Goal: Task Accomplishment & Management: Use online tool/utility

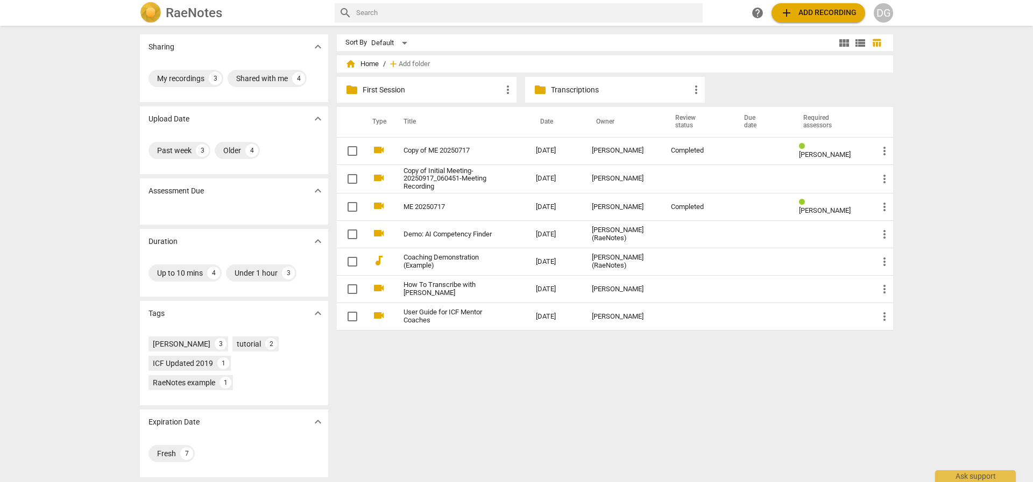
click at [788, 17] on span "add" at bounding box center [786, 12] width 13 height 13
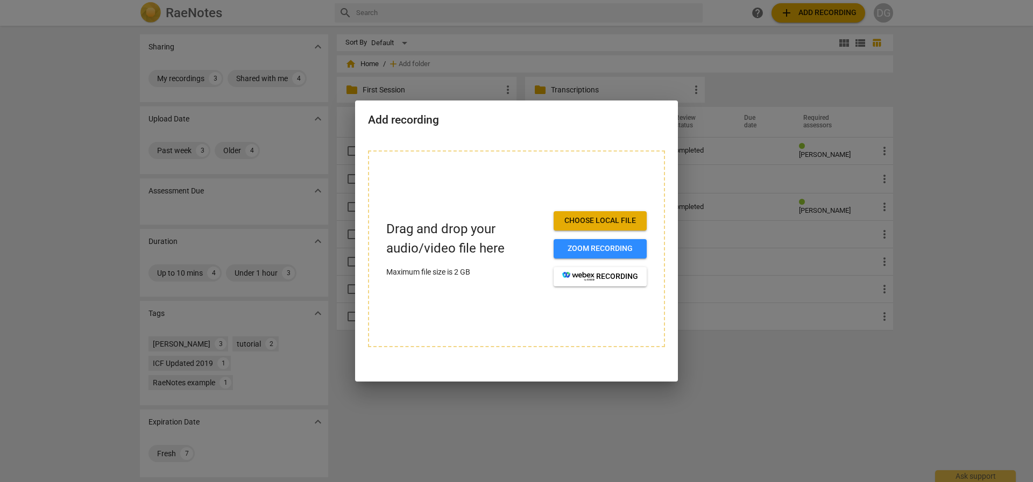
click at [597, 226] on span "Choose local file" at bounding box center [600, 221] width 76 height 11
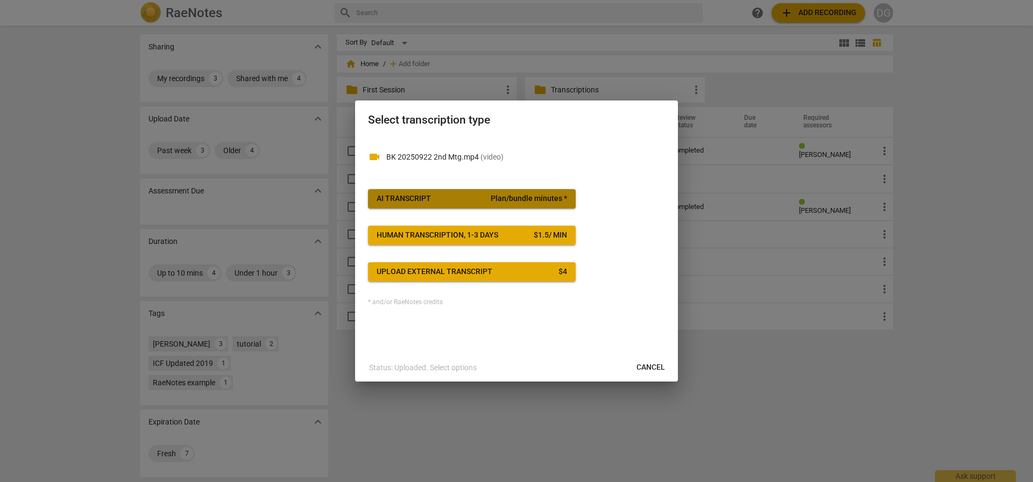
click at [466, 196] on span "AI Transcript Plan/bundle minutes *" at bounding box center [471, 199] width 190 height 11
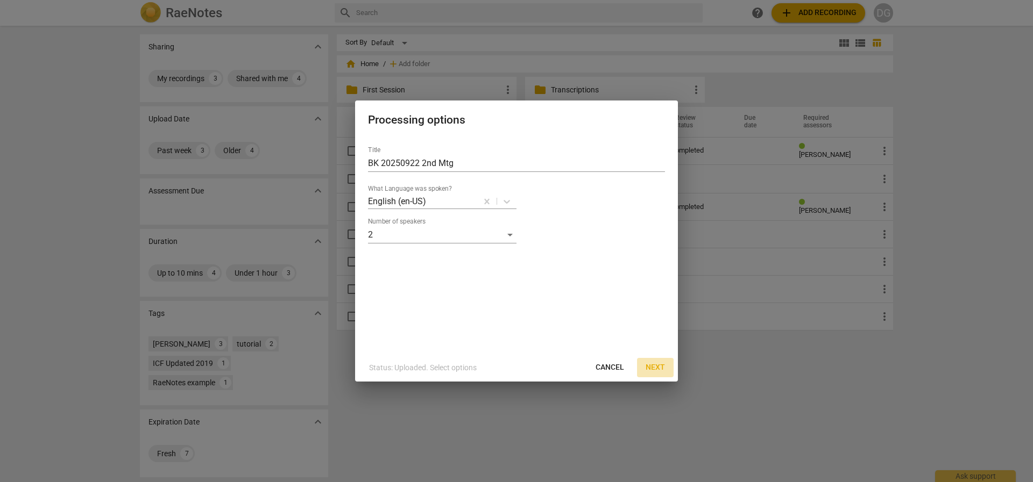
click at [653, 364] on span "Next" at bounding box center [654, 367] width 19 height 11
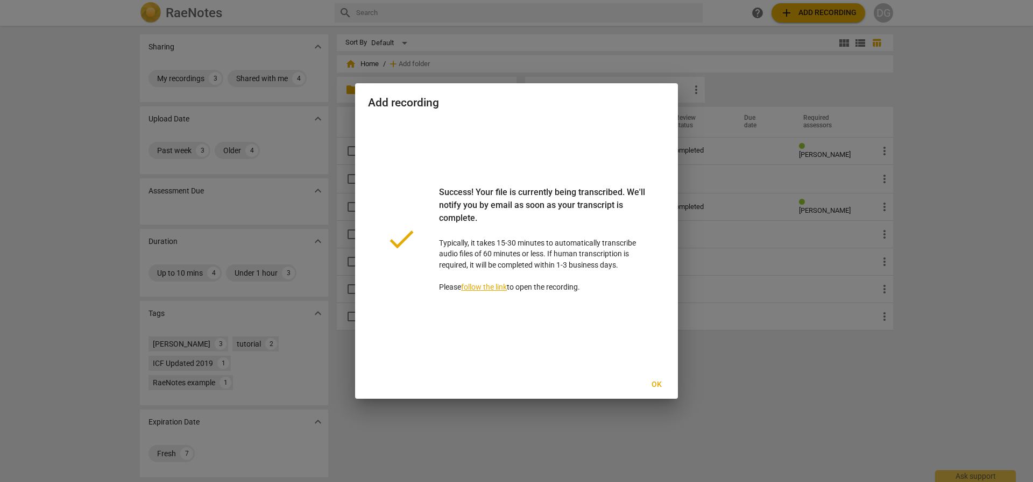
click at [660, 386] on span "Ok" at bounding box center [655, 385] width 17 height 11
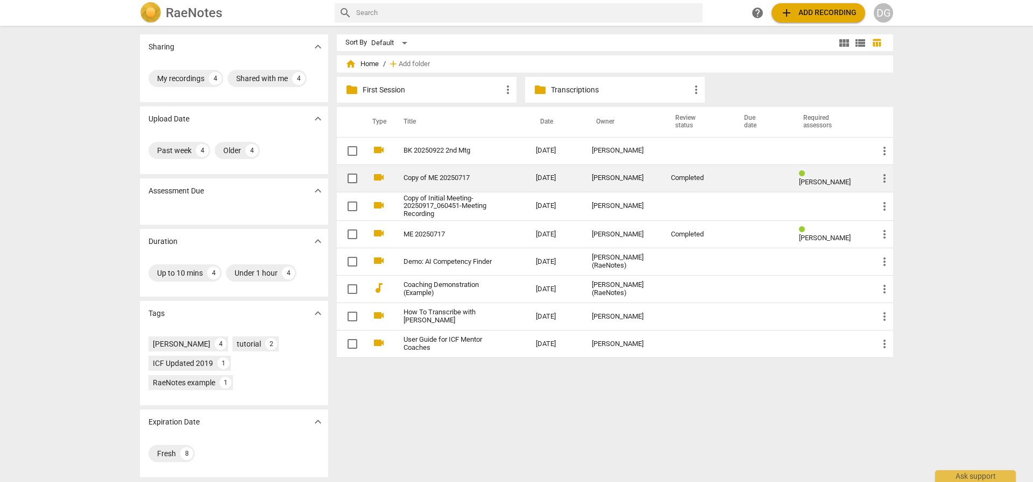
click at [449, 177] on link "Copy of ME 20250717" at bounding box center [450, 178] width 94 height 8
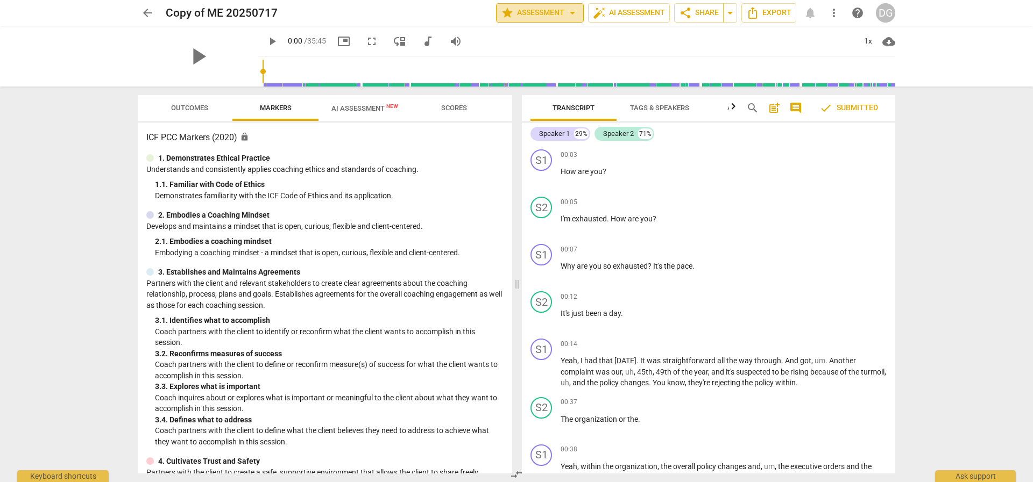
click at [571, 13] on span "arrow_drop_down" at bounding box center [572, 12] width 13 height 13
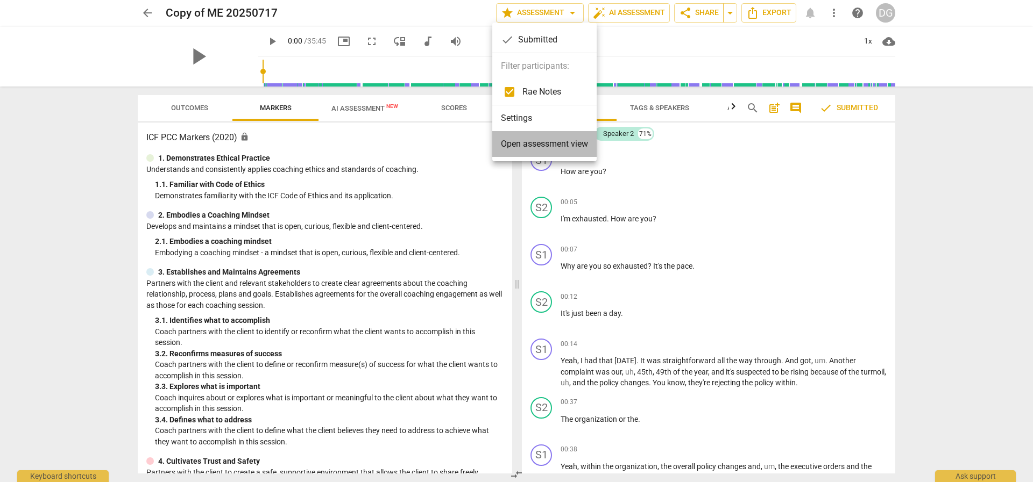
click at [567, 148] on span "Open assessment view" at bounding box center [544, 144] width 87 height 13
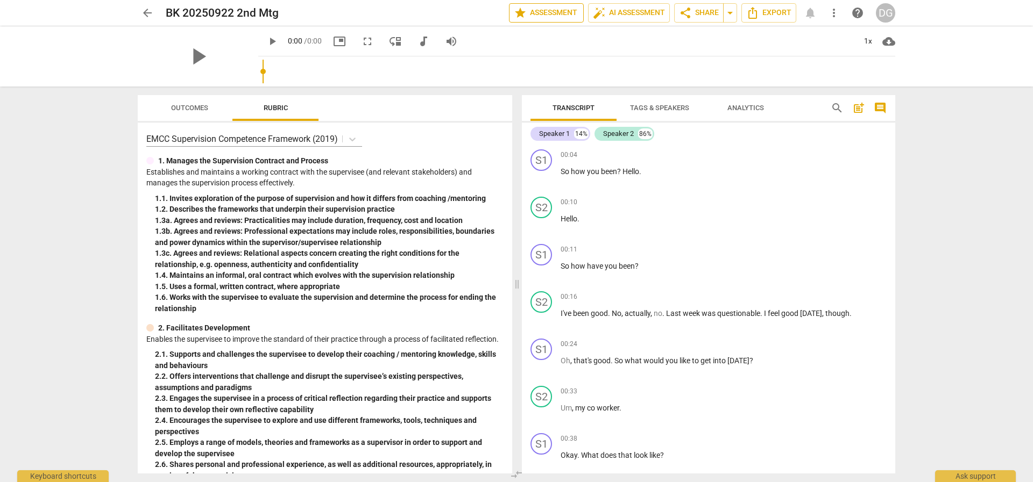
click at [563, 13] on span "star Assessment" at bounding box center [546, 12] width 65 height 13
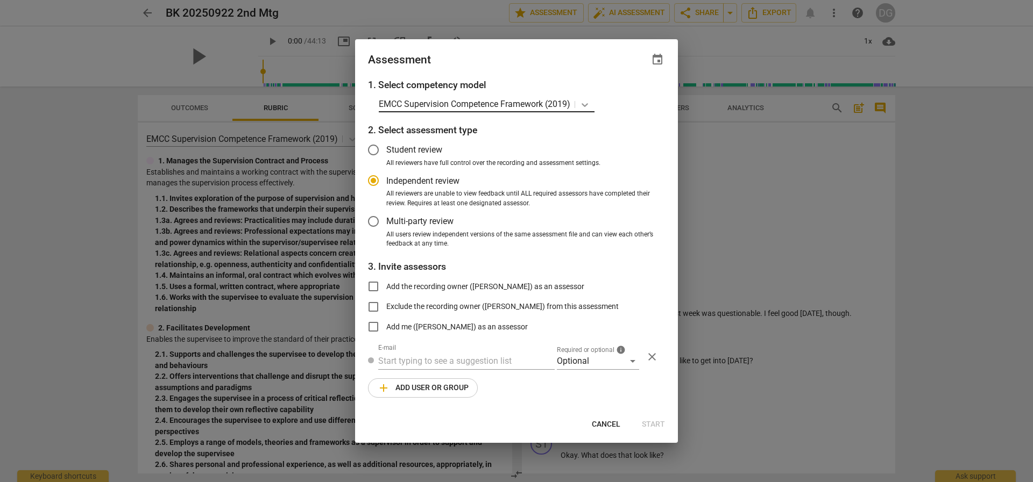
click at [585, 104] on icon at bounding box center [584, 105] width 6 height 4
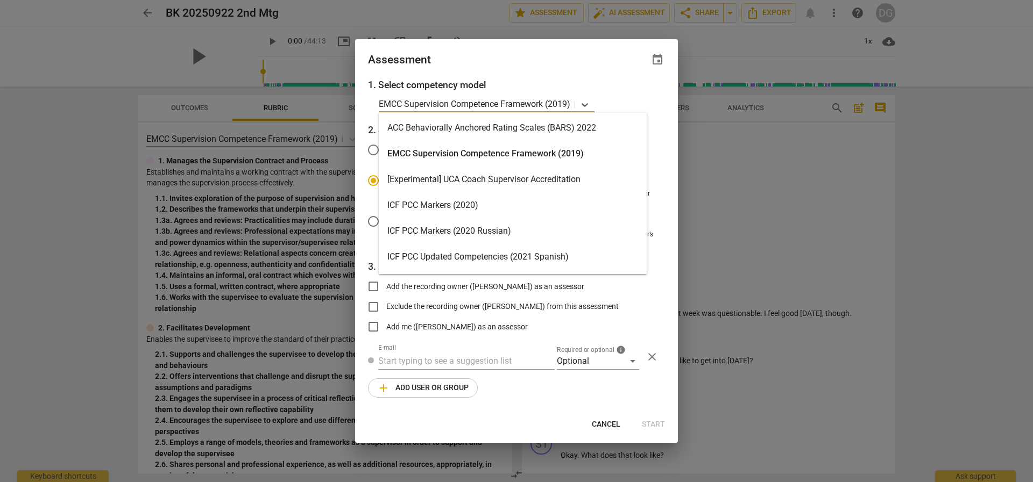
click at [450, 203] on div "ICF PCC Markers (2020)" at bounding box center [513, 206] width 268 height 26
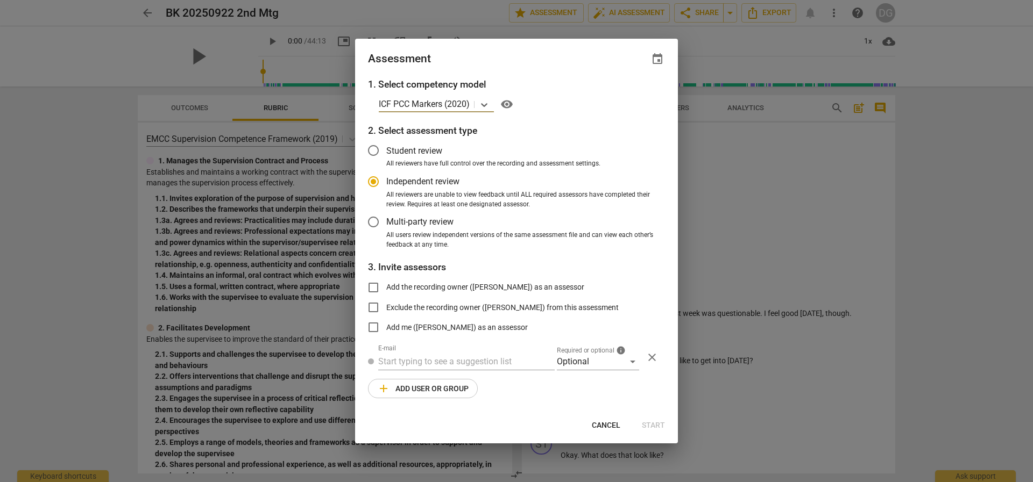
radio input "false"
click at [374, 288] on input "Add the recording owner ([PERSON_NAME]) as an assessor" at bounding box center [373, 288] width 26 height 26
checkbox input "true"
radio input "false"
click at [371, 308] on input "Exclude the recording owner ([PERSON_NAME]) from this assessment" at bounding box center [373, 308] width 26 height 26
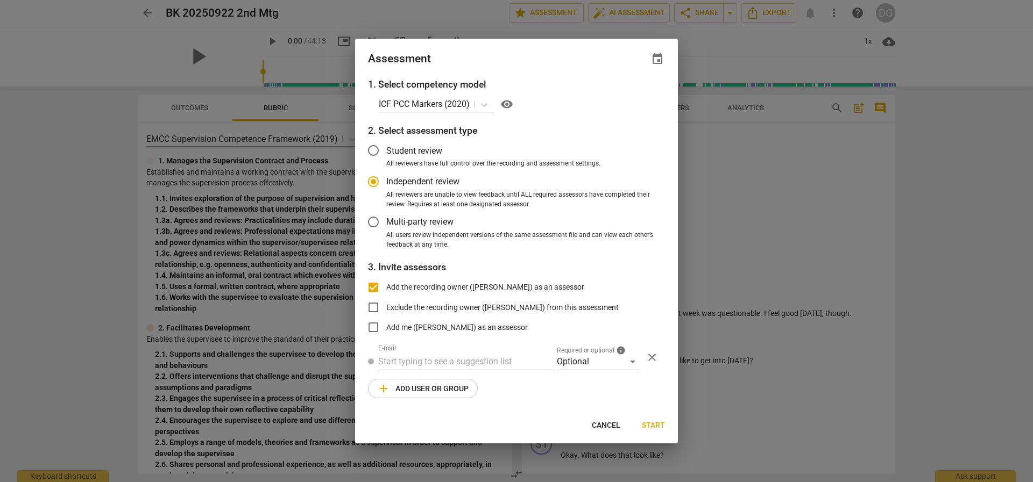
checkbox input "true"
radio input "false"
checkbox input "false"
radio input "false"
click at [373, 330] on input "Add me ([PERSON_NAME]) as an assessor" at bounding box center [373, 328] width 26 height 26
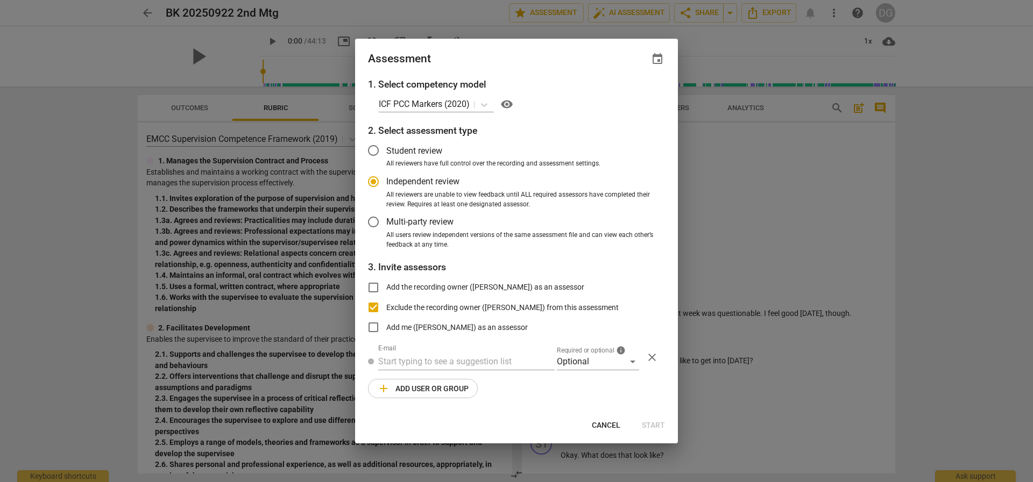
checkbox input "true"
radio input "false"
click at [371, 306] on input "Exclude the recording owner ([PERSON_NAME]) from this assessment" at bounding box center [373, 308] width 26 height 26
checkbox input "false"
radio input "false"
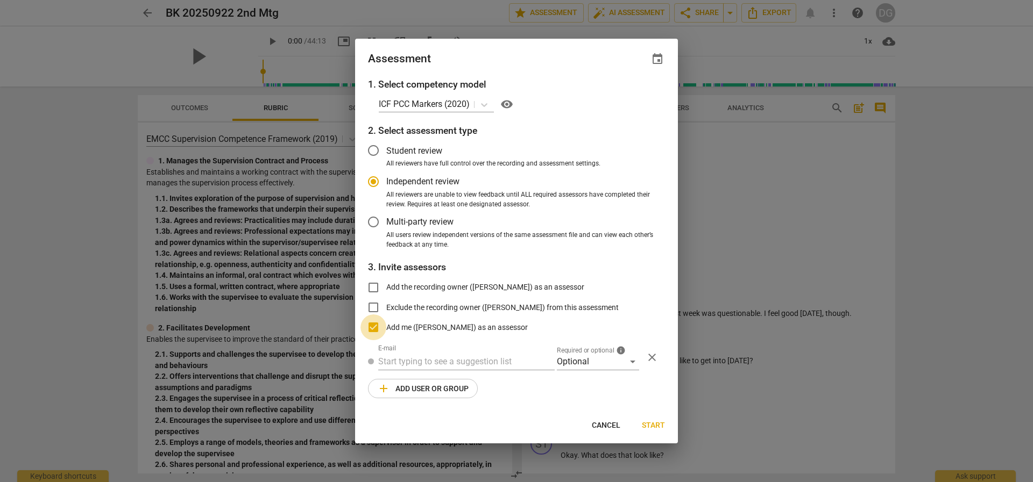
click at [371, 327] on input "Add me ([PERSON_NAME]) as an assessor" at bounding box center [373, 328] width 26 height 26
checkbox input "false"
radio input "false"
click at [374, 154] on input "Student review" at bounding box center [373, 151] width 26 height 26
radio input "false"
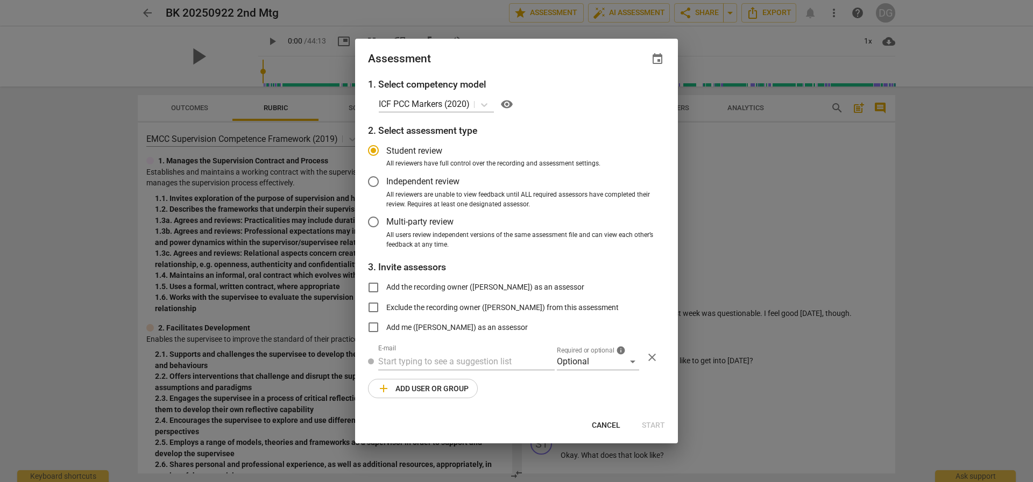
click at [374, 326] on input "Add me ([PERSON_NAME]) as an assessor" at bounding box center [373, 328] width 26 height 26
checkbox input "true"
click at [654, 426] on span "Start" at bounding box center [653, 426] width 23 height 11
radio input "false"
type input "[PERSON_NAME] <[EMAIL_ADDRESS][DOMAIN_NAME]>"
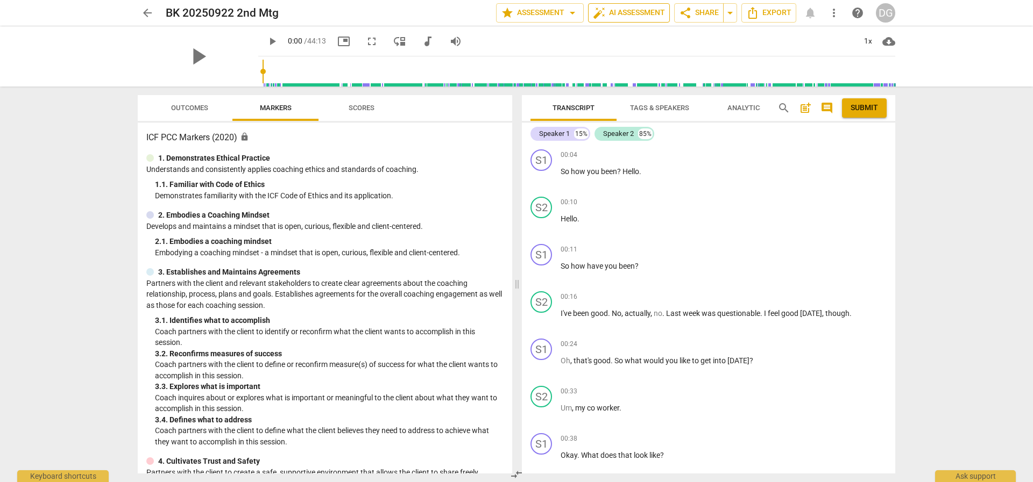
click at [636, 15] on span "auto_fix_high AI Assessment" at bounding box center [629, 12] width 72 height 13
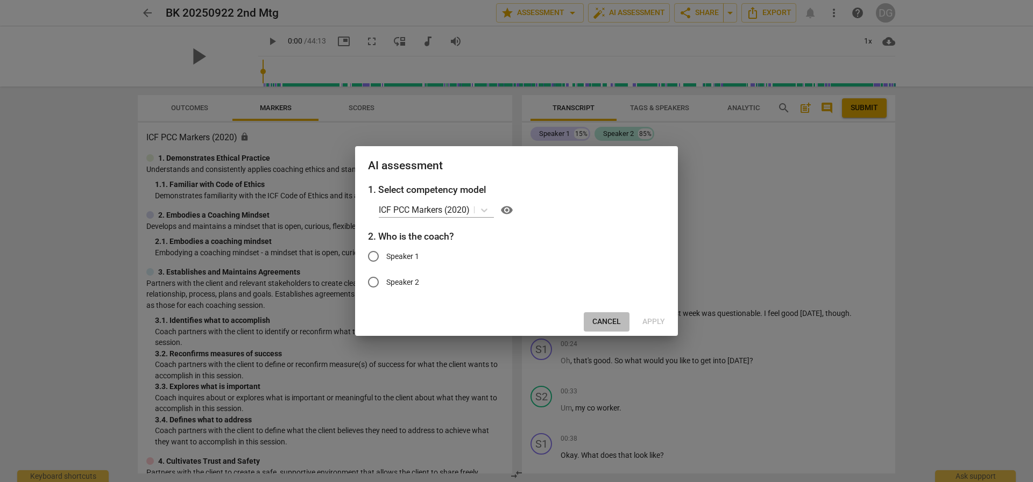
click at [606, 316] on button "Cancel" at bounding box center [606, 321] width 46 height 19
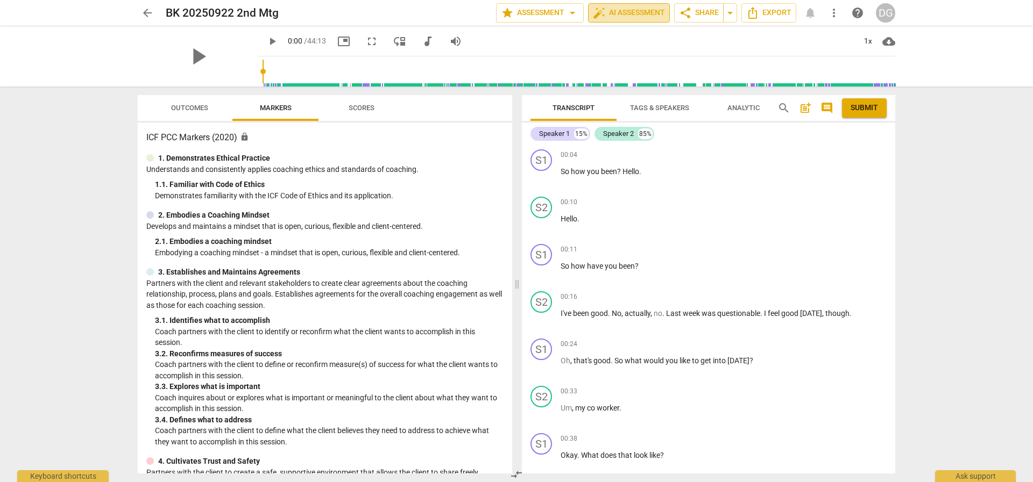
click at [625, 14] on span "auto_fix_high AI Assessment" at bounding box center [629, 12] width 72 height 13
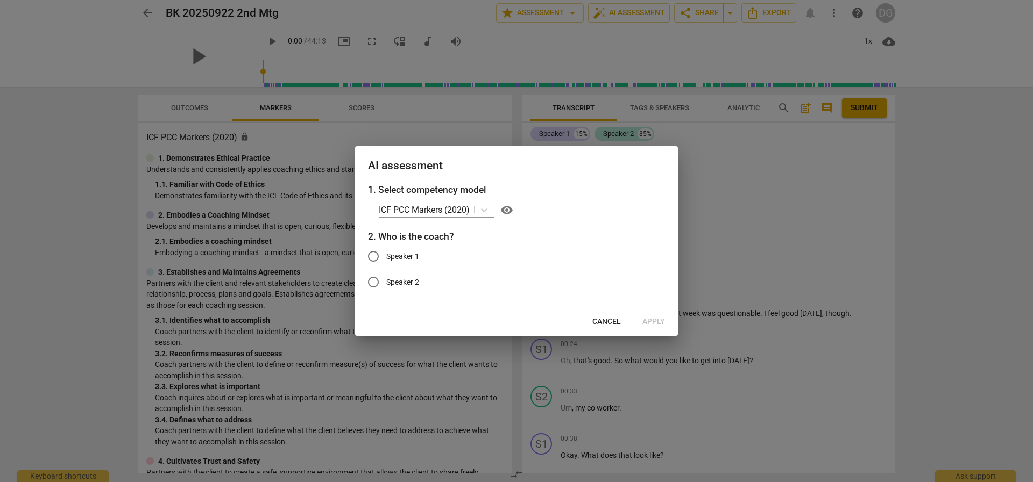
click at [374, 251] on input "Speaker 1" at bounding box center [373, 257] width 26 height 26
radio input "true"
click at [663, 319] on span "Apply" at bounding box center [653, 322] width 23 height 11
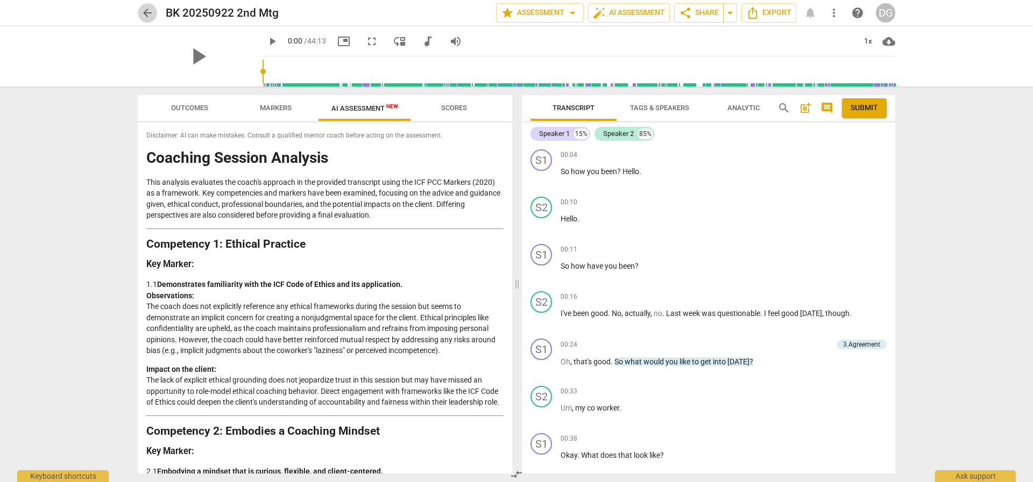
click at [149, 13] on span "arrow_back" at bounding box center [147, 12] width 13 height 13
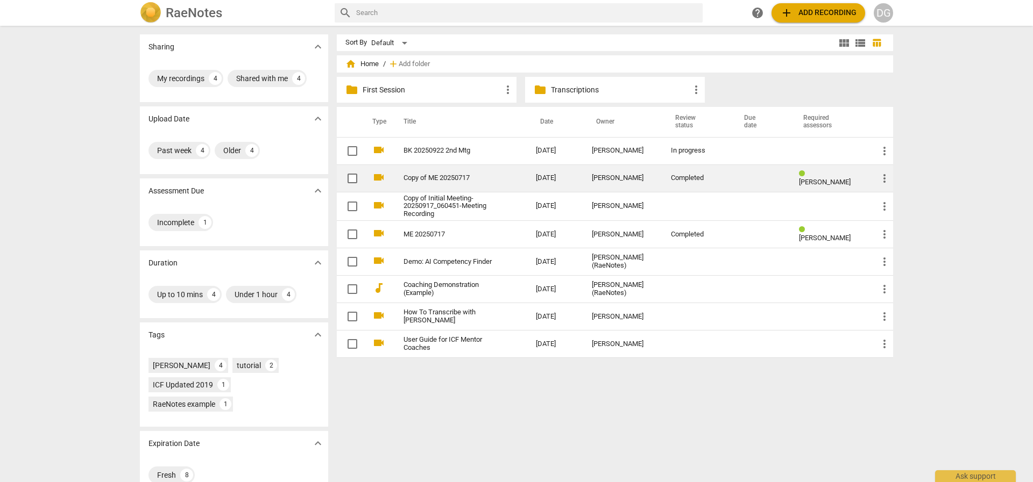
click at [679, 173] on td "Completed" at bounding box center [696, 178] width 69 height 27
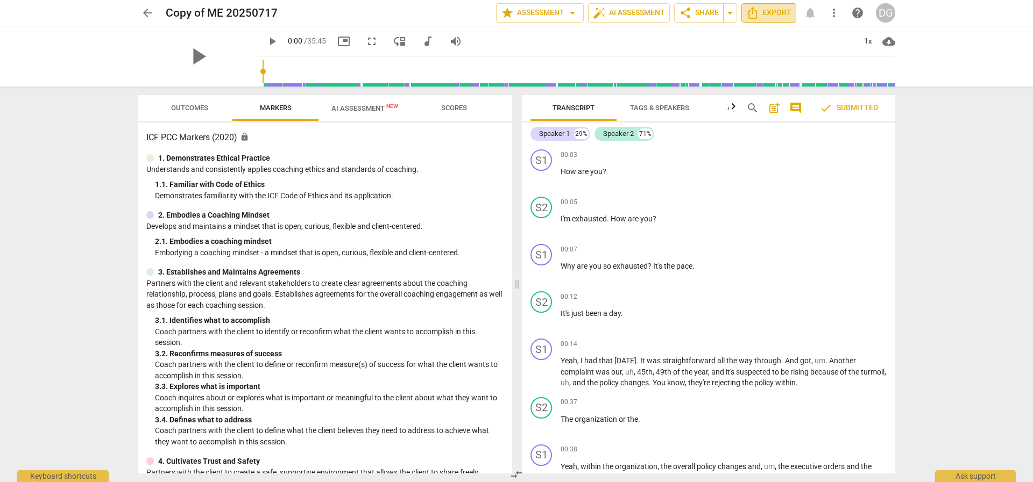
click at [780, 15] on span "Export" at bounding box center [768, 12] width 45 height 13
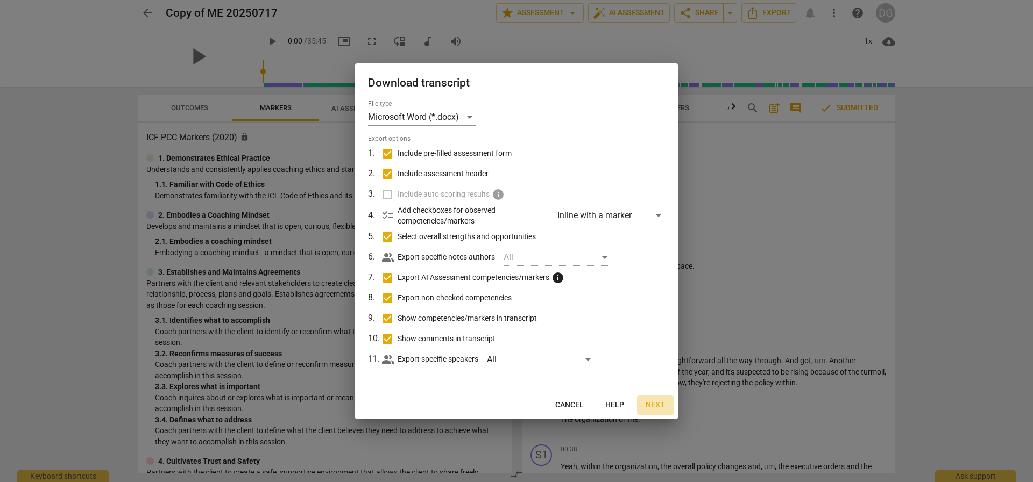
click at [654, 399] on button "Next" at bounding box center [655, 405] width 37 height 19
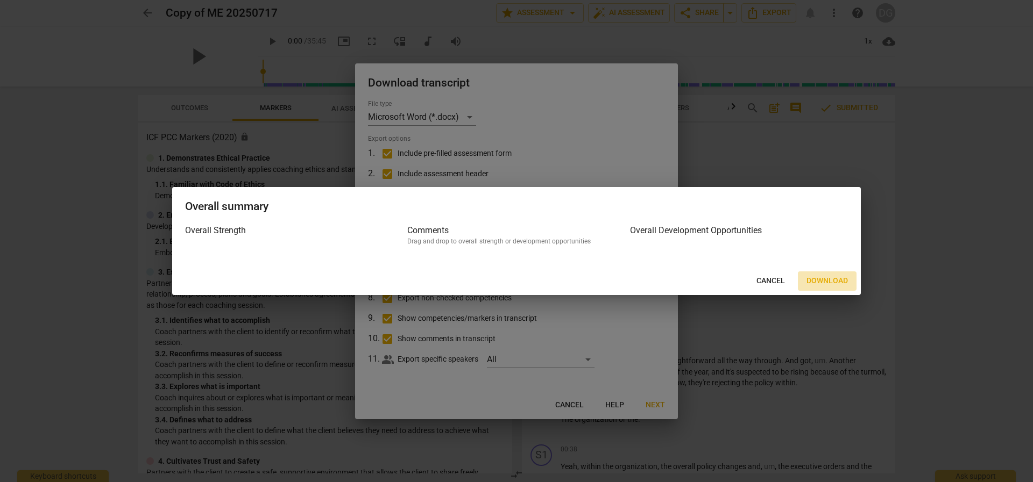
click at [818, 281] on button "Download" at bounding box center [827, 281] width 59 height 19
